Goal: Task Accomplishment & Management: Complete application form

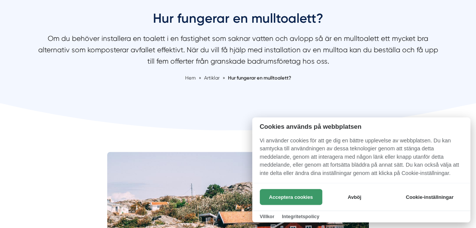
scroll to position [80, 0]
click at [315, 194] on button "Acceptera cookies" at bounding box center [291, 197] width 63 height 16
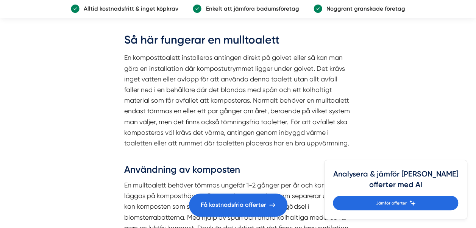
scroll to position [566, 0]
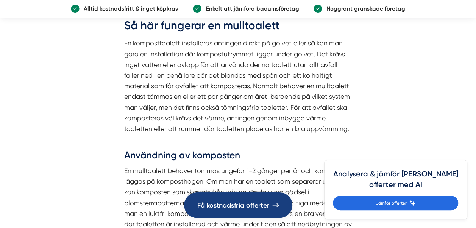
click at [248, 203] on span "Få kostnadsfria offerter" at bounding box center [233, 205] width 72 height 11
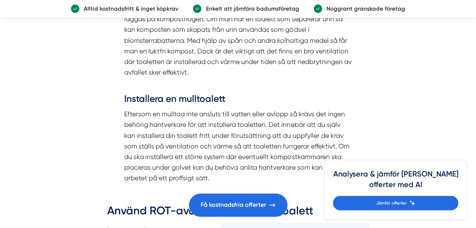
scroll to position [743, 0]
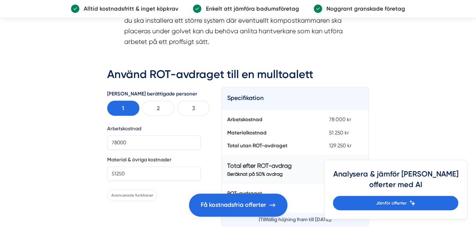
click at [476, 223] on html "NYHET Jämför offerter med AI Om oss Kontakta oss Anslut företag Inspiration Bad…" at bounding box center [238, 122] width 476 height 1972
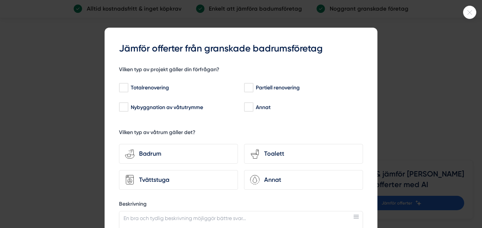
drag, startPoint x: 0, startPoint y: 0, endPoint x: 478, endPoint y: 223, distance: 527.9
click at [476, 223] on div at bounding box center [241, 114] width 482 height 228
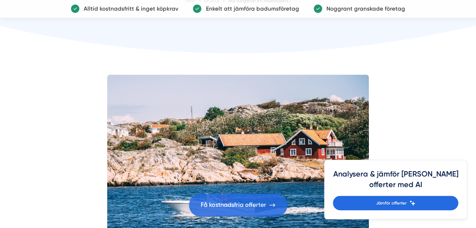
scroll to position [24, 0]
